Goal: Information Seeking & Learning: Check status

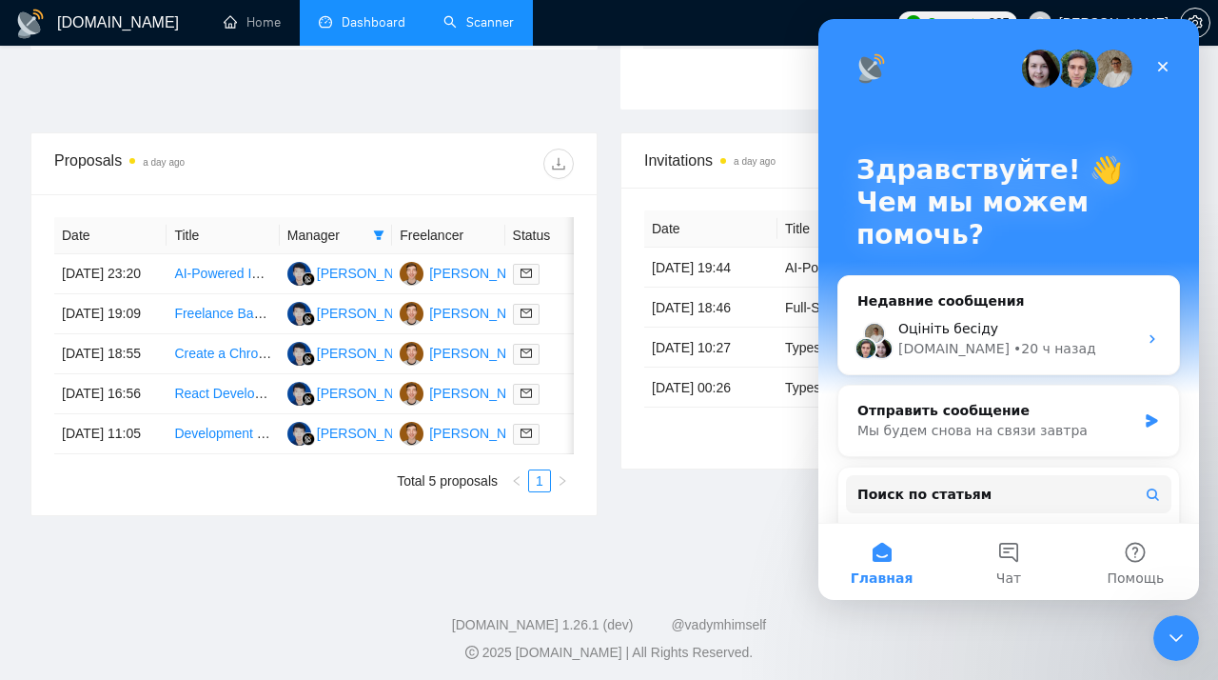
click at [472, 30] on link "Scanner" at bounding box center [479, 22] width 70 height 16
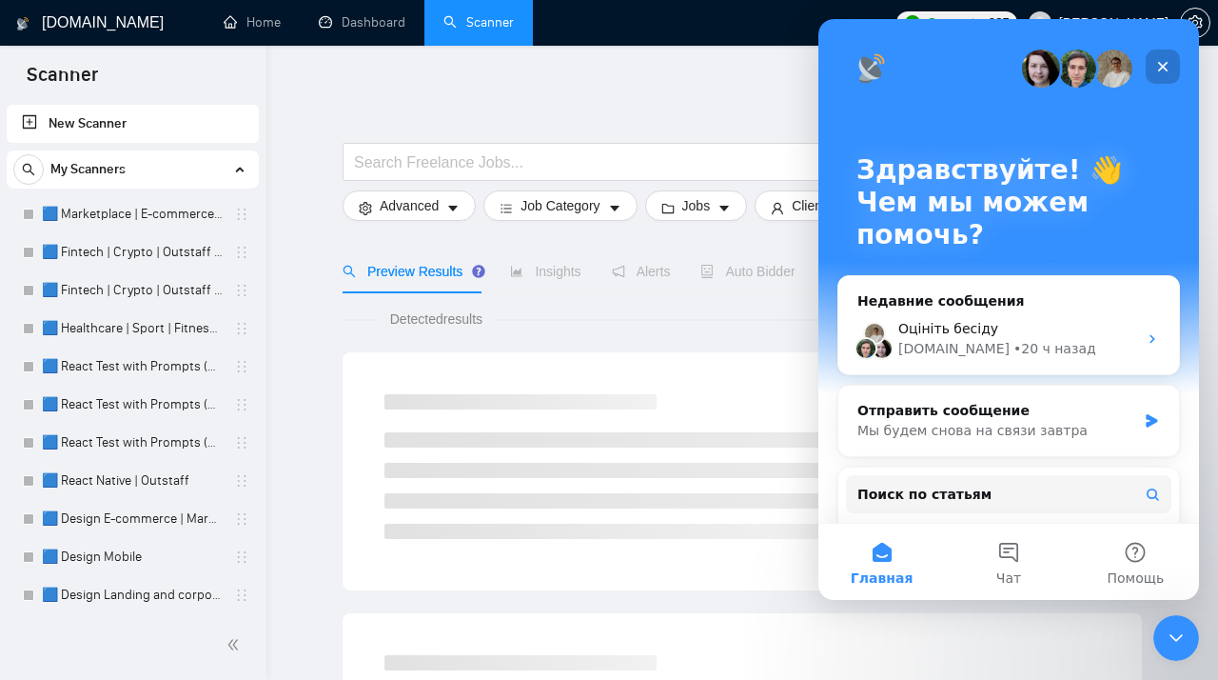
click at [1161, 67] on icon "Закрыть" at bounding box center [1162, 66] width 15 height 15
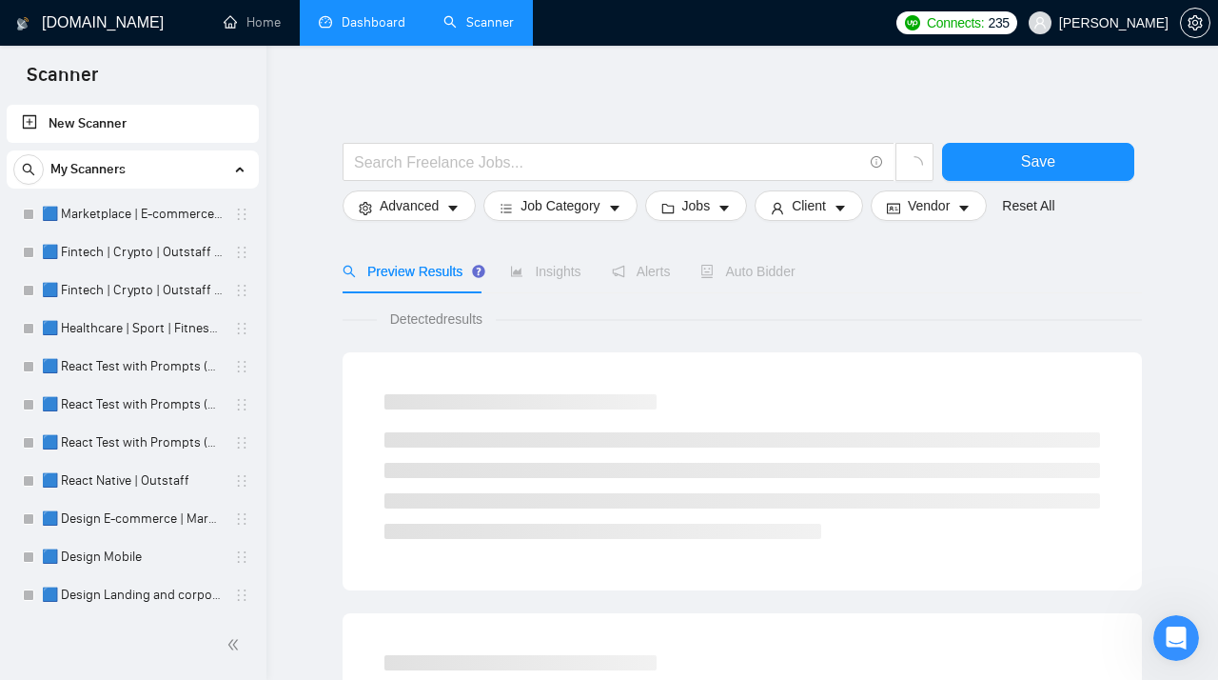
click at [383, 45] on li "Dashboard" at bounding box center [362, 23] width 125 height 46
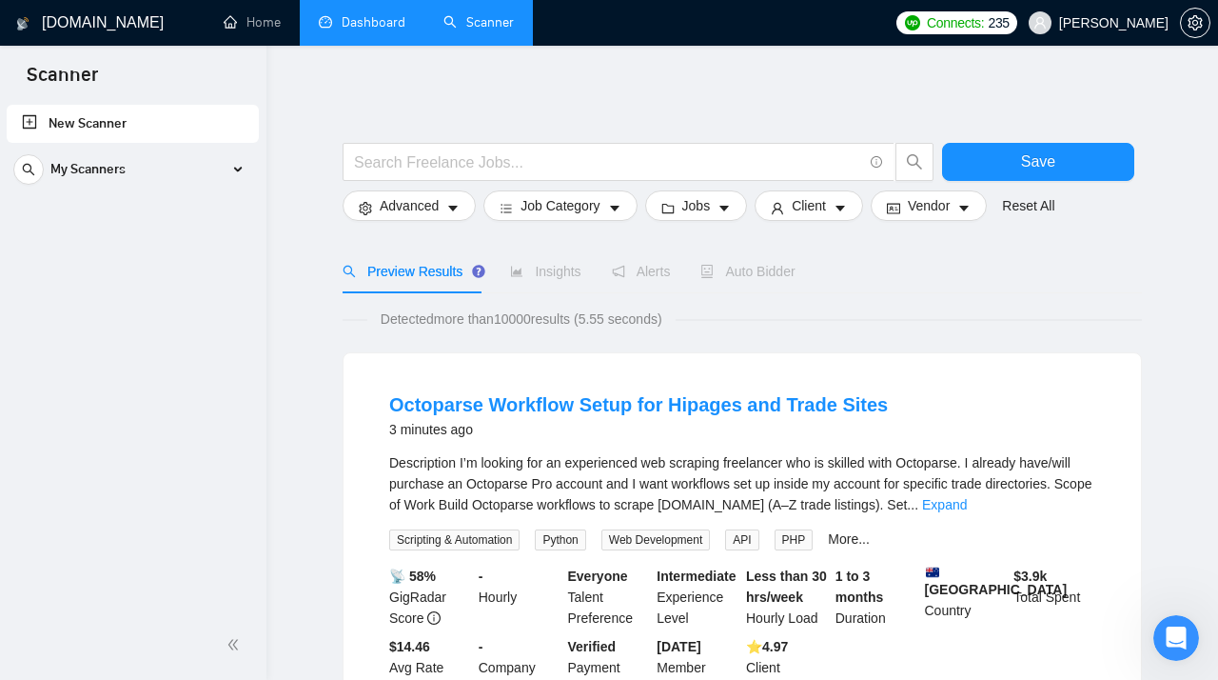
click at [375, 22] on link "Dashboard" at bounding box center [362, 22] width 87 height 16
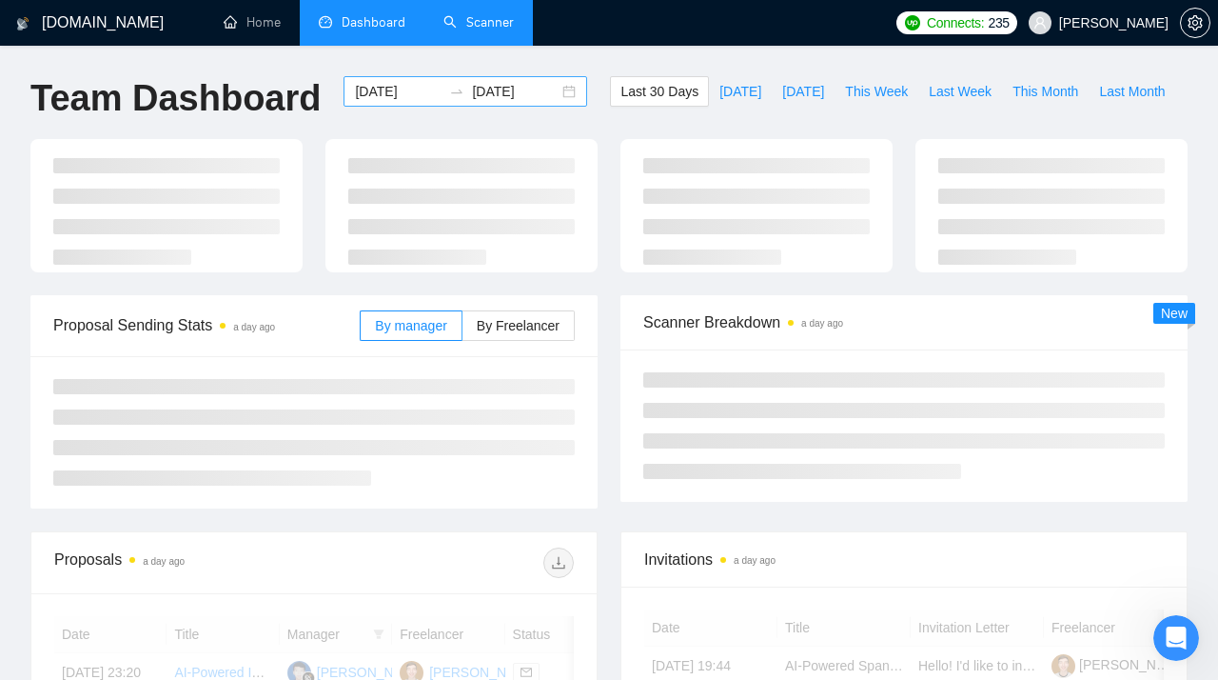
click at [555, 90] on div "[DATE] [DATE]" at bounding box center [466, 91] width 244 height 30
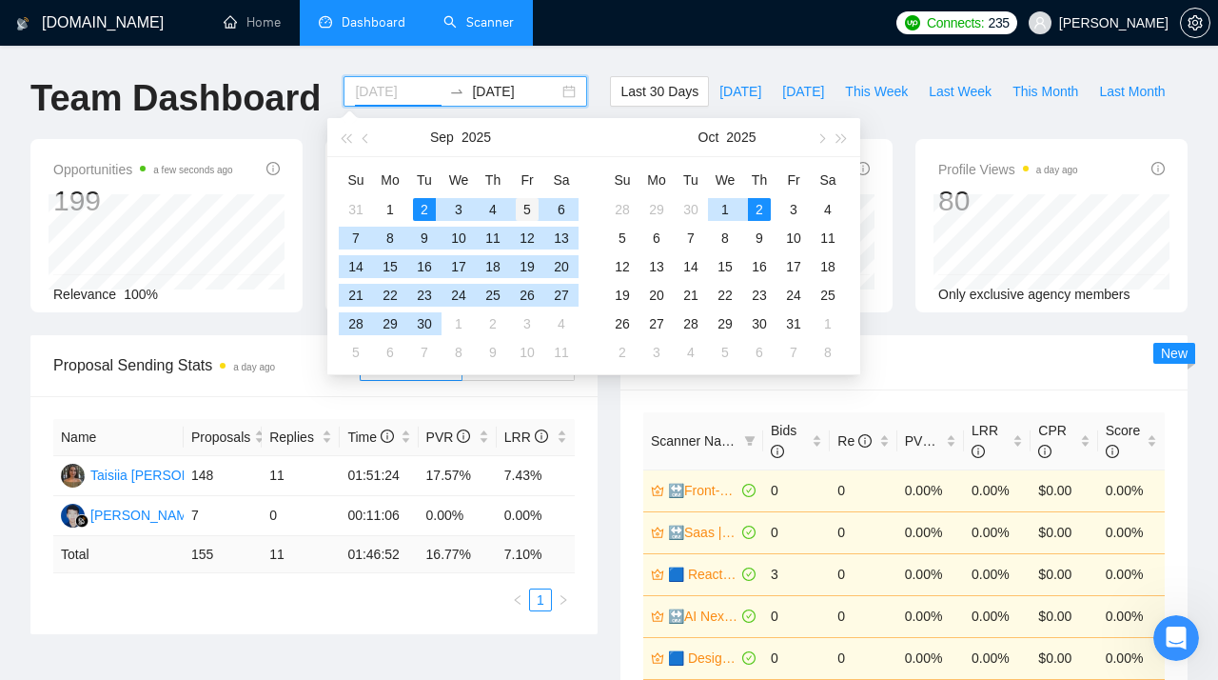
type input "[DATE]"
click at [523, 210] on div "5" at bounding box center [527, 209] width 23 height 23
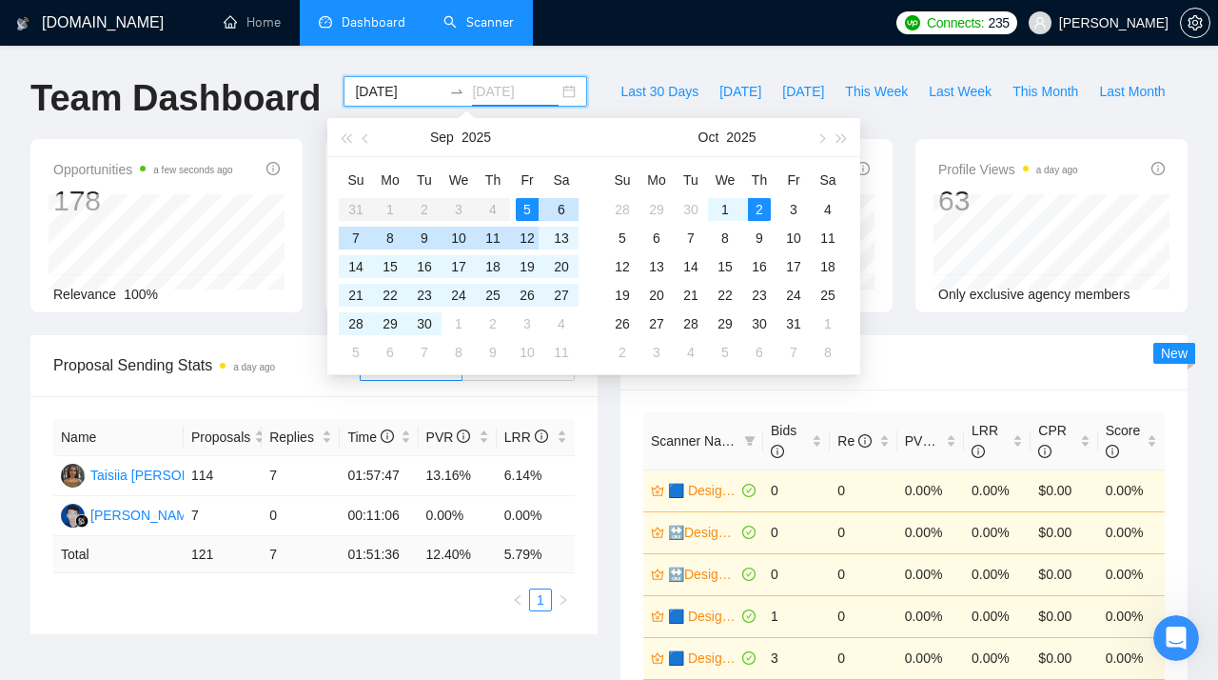
type input "[DATE]"
click at [525, 208] on div "5" at bounding box center [527, 209] width 23 height 23
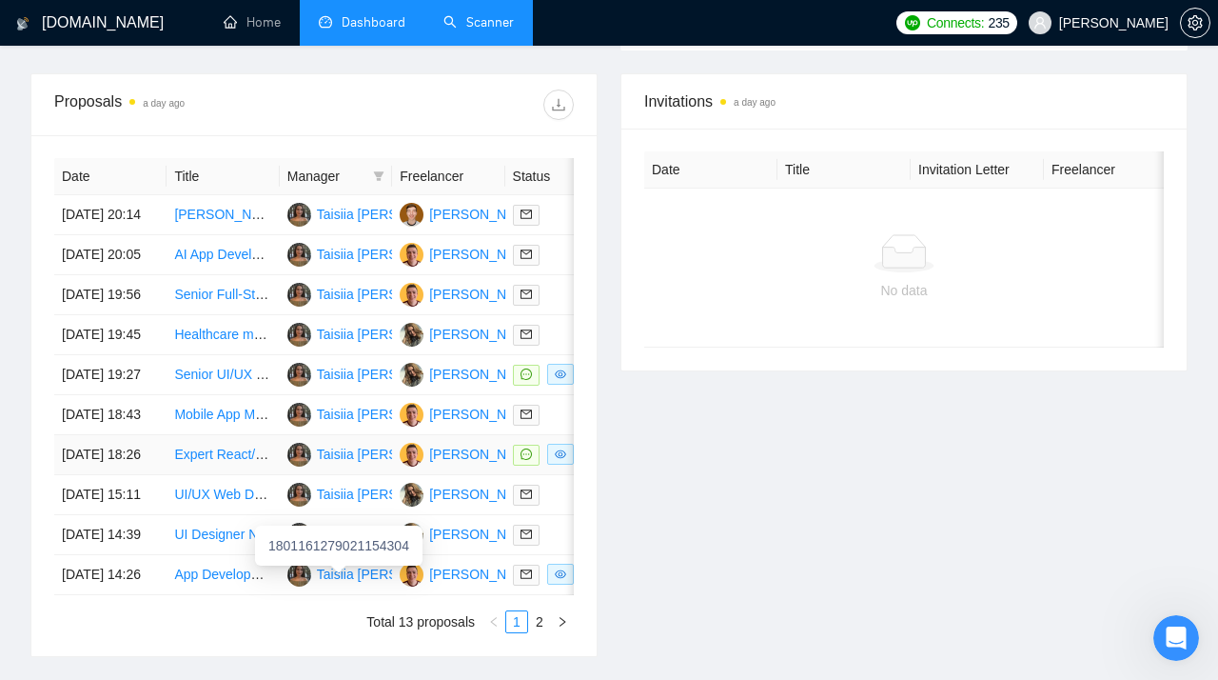
scroll to position [570, 0]
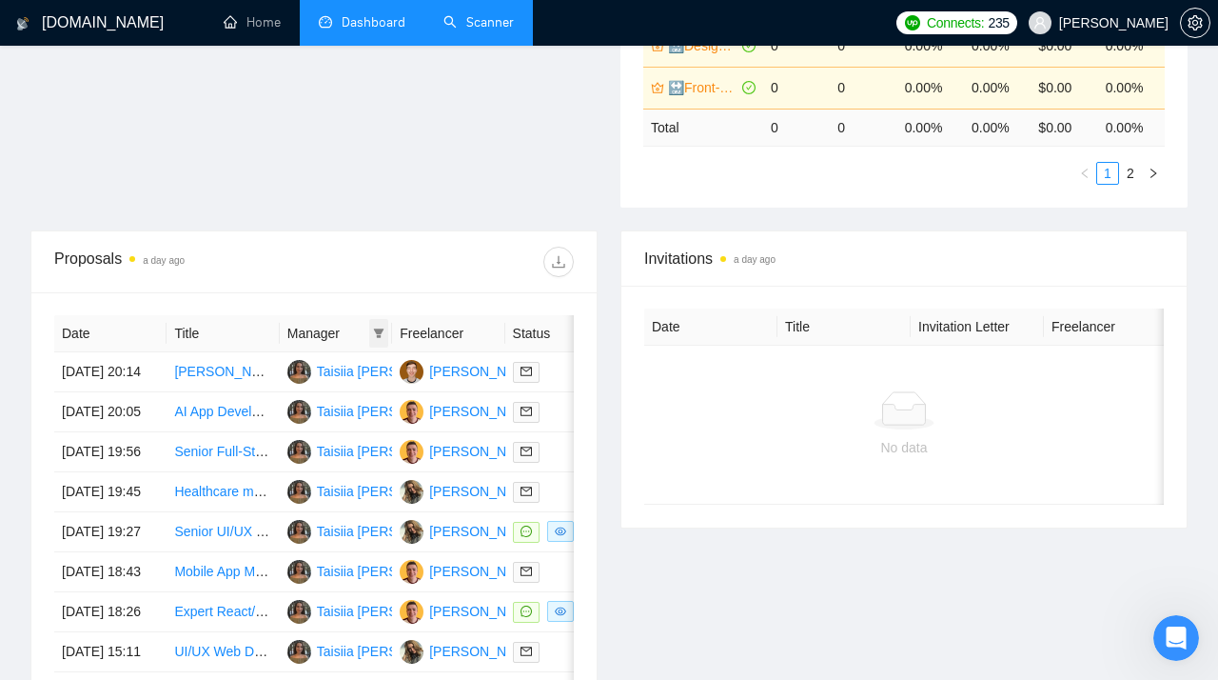
click at [376, 332] on icon "filter" at bounding box center [379, 333] width 10 height 10
click at [329, 291] on div "Proposals a day ago" at bounding box center [314, 261] width 520 height 61
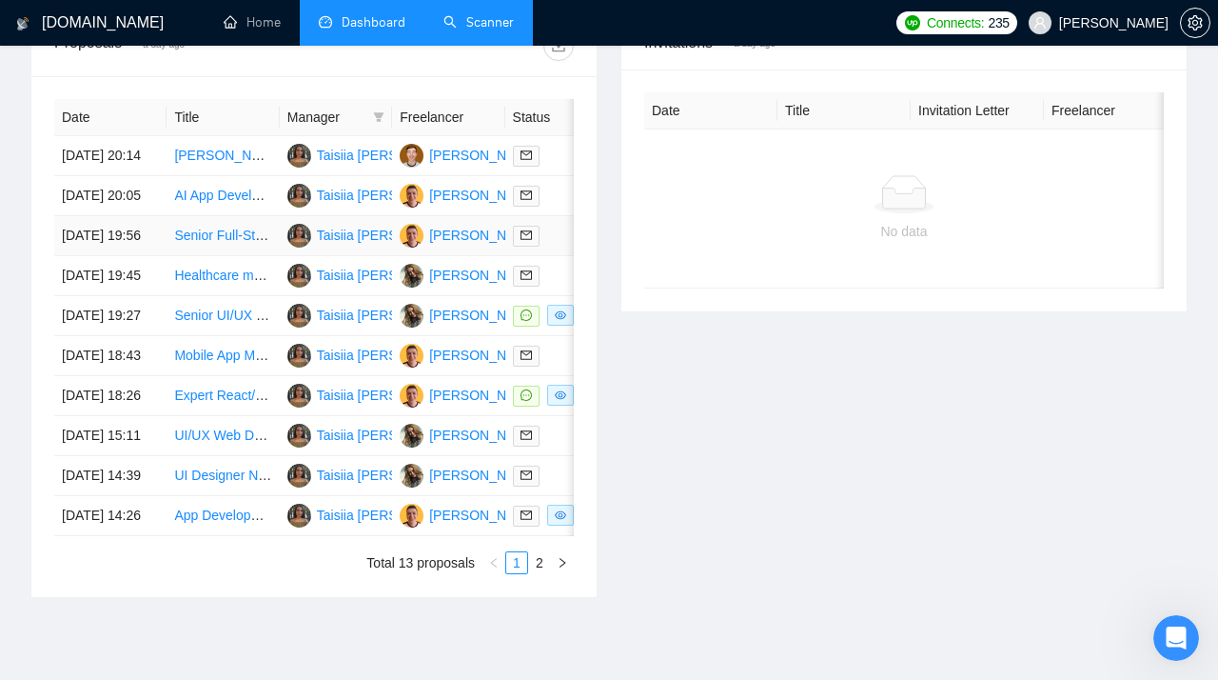
scroll to position [784, 0]
